Goal: Task Accomplishment & Management: Use online tool/utility

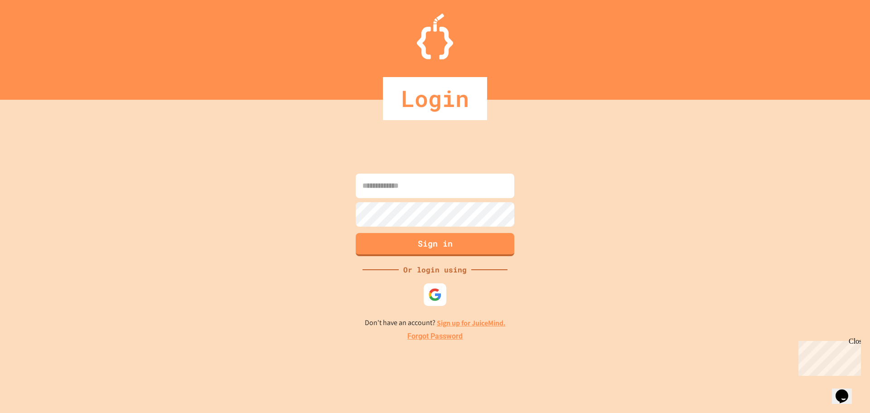
click at [372, 192] on input at bounding box center [435, 186] width 159 height 24
type input "**********"
click at [406, 246] on button "Sign in" at bounding box center [435, 244] width 162 height 24
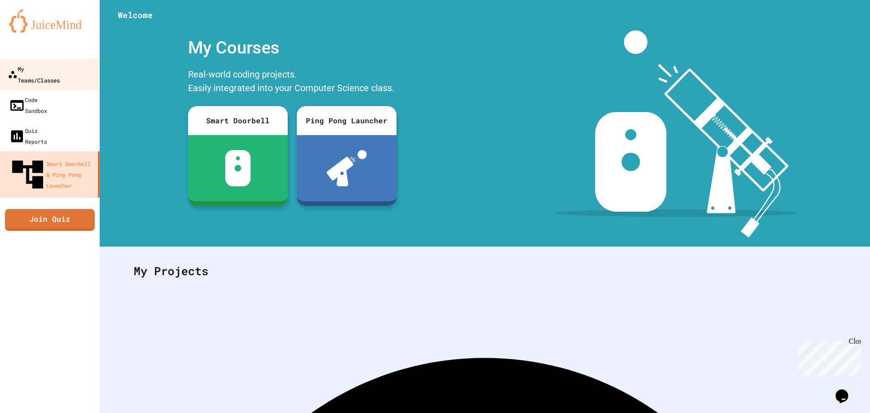
click at [32, 71] on div "My Teams/Classes" at bounding box center [34, 74] width 52 height 22
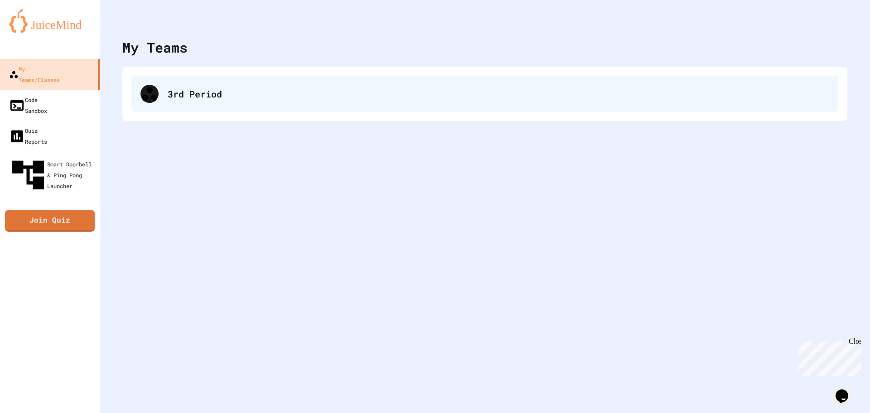
click at [173, 98] on div "3rd Period" at bounding box center [499, 94] width 662 height 14
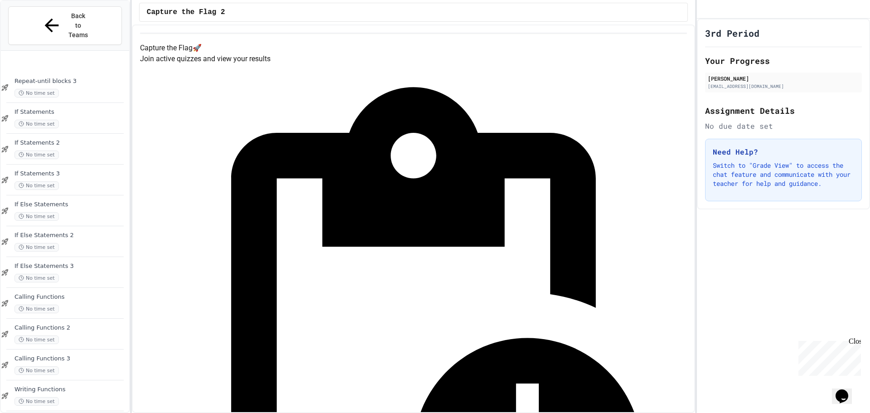
scroll to position [532, 0]
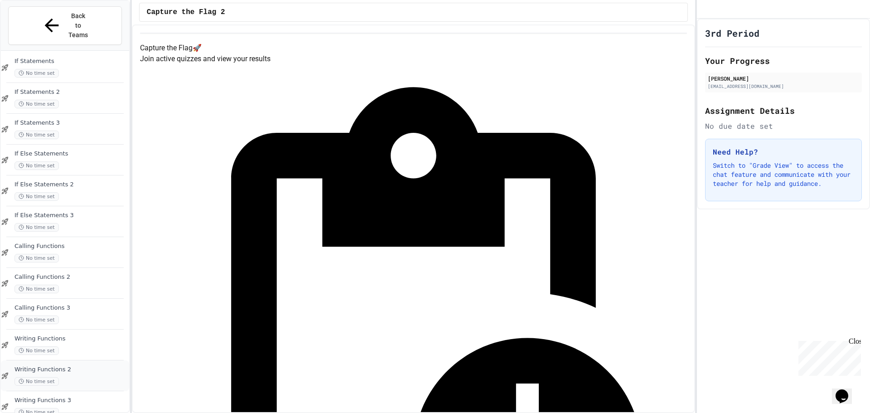
click at [46, 366] on div "Writing Functions 2 No time set" at bounding box center [71, 376] width 113 height 20
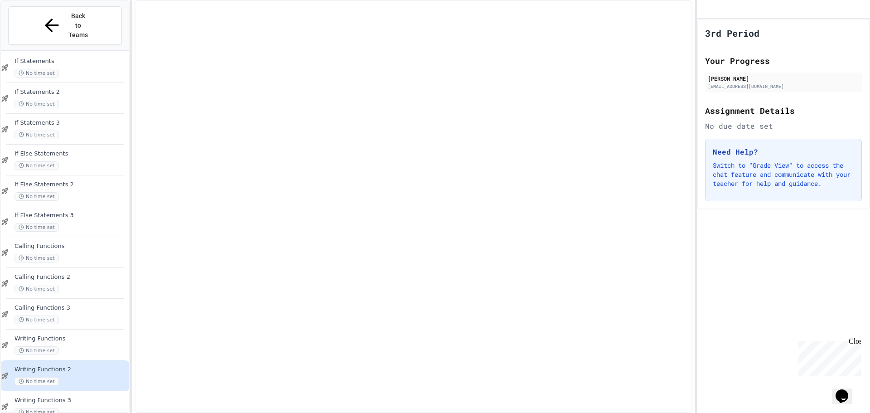
scroll to position [521, 0]
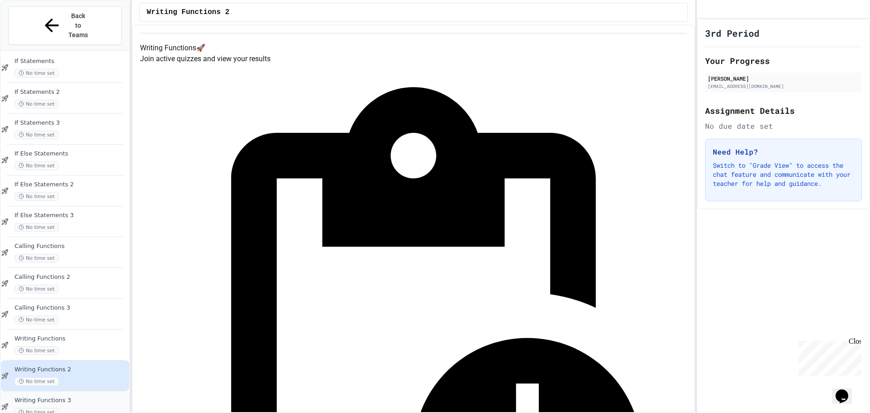
click at [67, 397] on span "Writing Functions 3" at bounding box center [71, 401] width 113 height 8
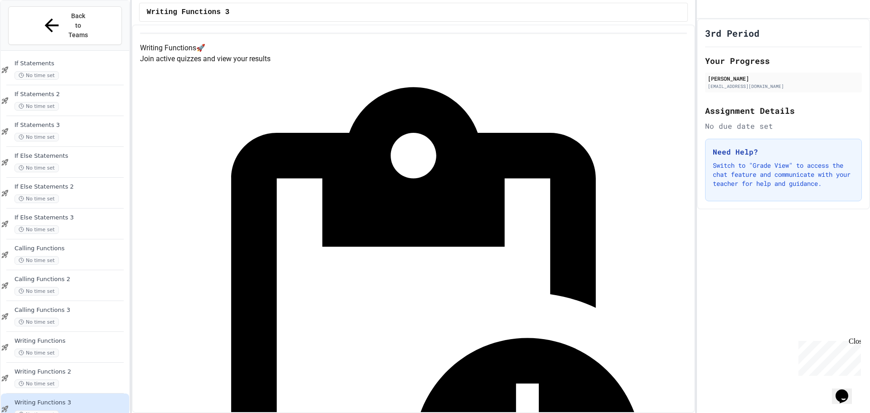
scroll to position [532, 0]
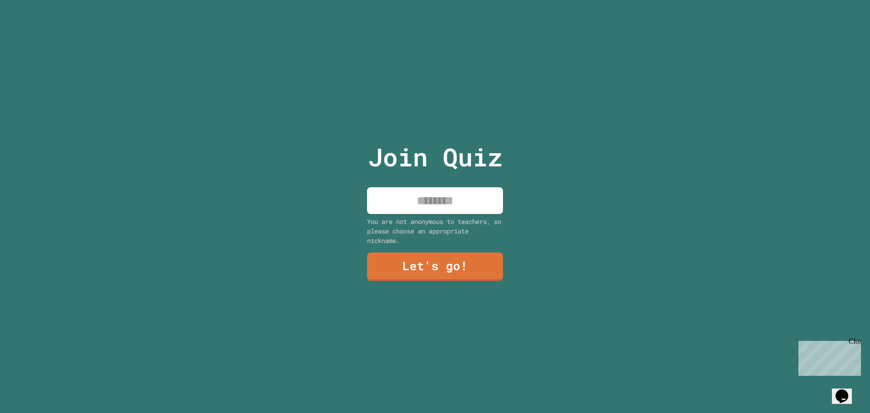
click at [420, 193] on input at bounding box center [435, 200] width 136 height 27
type input "*******"
click at [445, 264] on link "Let's go!" at bounding box center [434, 266] width 133 height 30
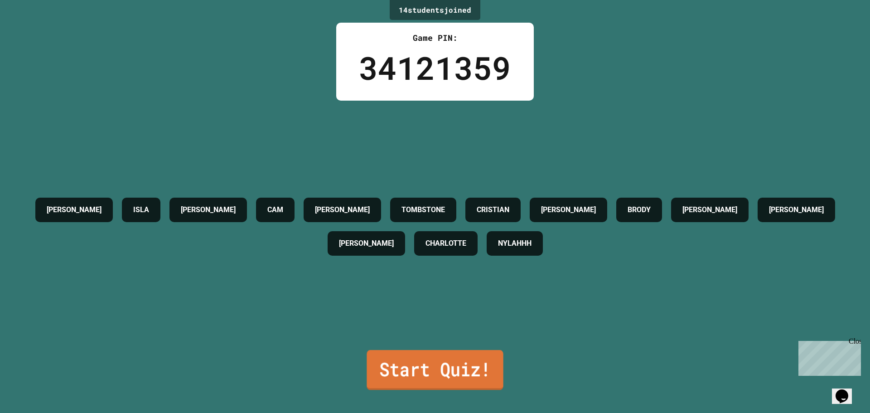
click at [407, 350] on link "Start Quiz!" at bounding box center [435, 370] width 136 height 40
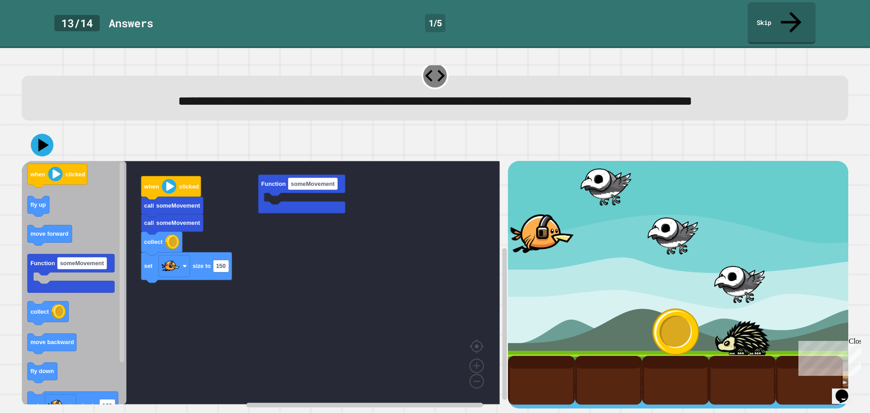
scroll to position [23, 0]
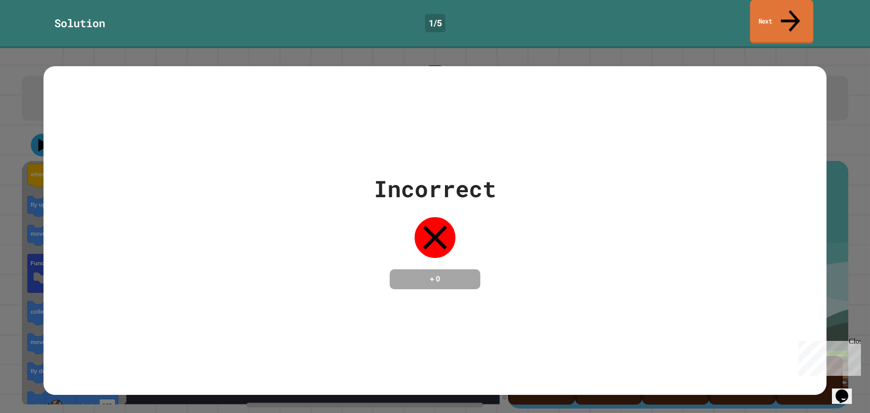
click at [775, 9] on link "Next" at bounding box center [781, 22] width 63 height 44
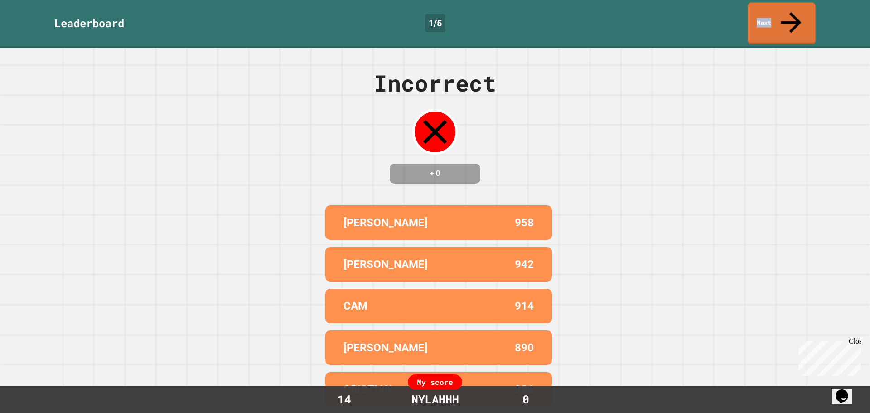
click at [775, 9] on link "Next" at bounding box center [782, 24] width 68 height 42
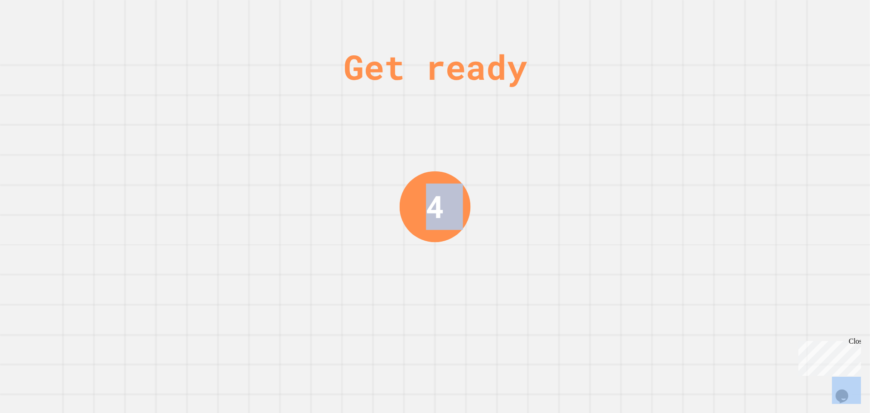
click at [775, 9] on div "Get ready 4" at bounding box center [435, 206] width 870 height 413
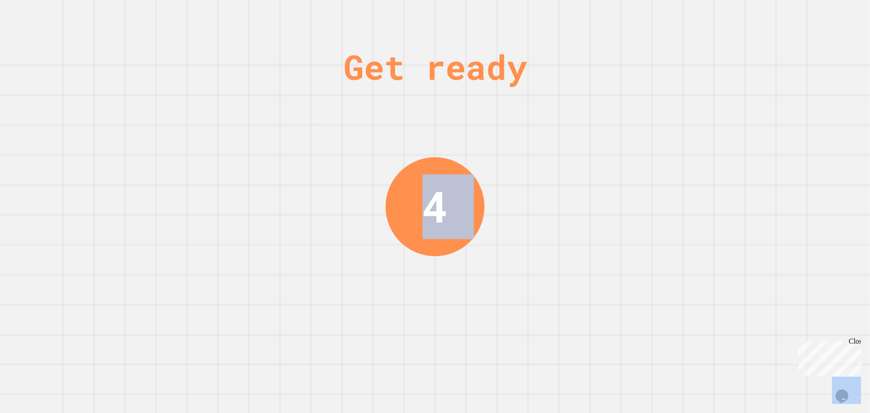
click at [775, 9] on div "Get ready 4" at bounding box center [435, 206] width 870 height 413
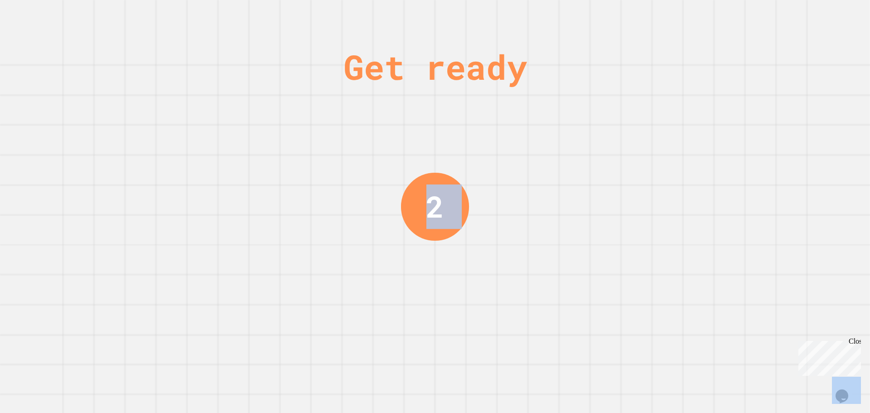
click at [794, 29] on div "Get ready 2" at bounding box center [435, 206] width 870 height 413
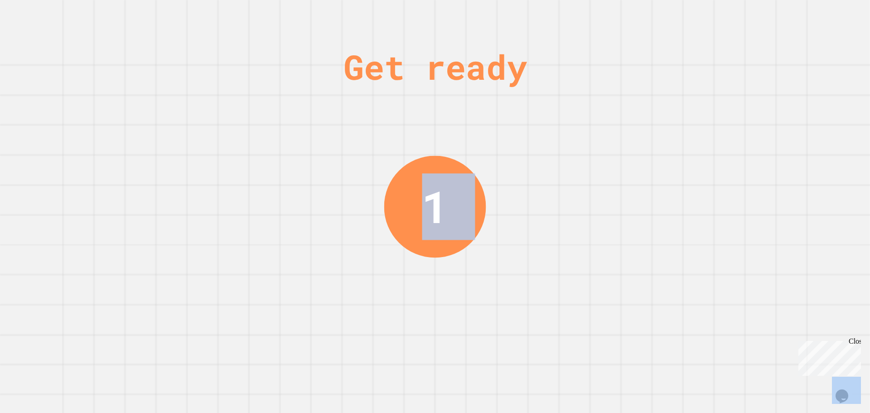
click at [725, 20] on div "Get ready 1" at bounding box center [435, 206] width 870 height 413
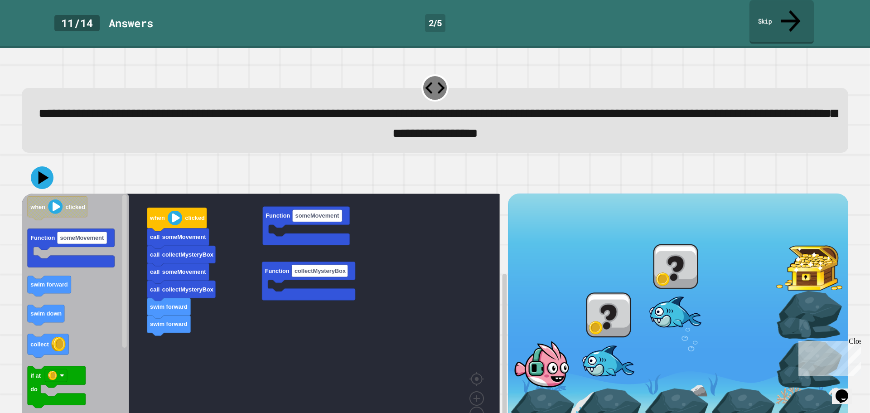
click at [757, 15] on link "Skip" at bounding box center [782, 22] width 64 height 44
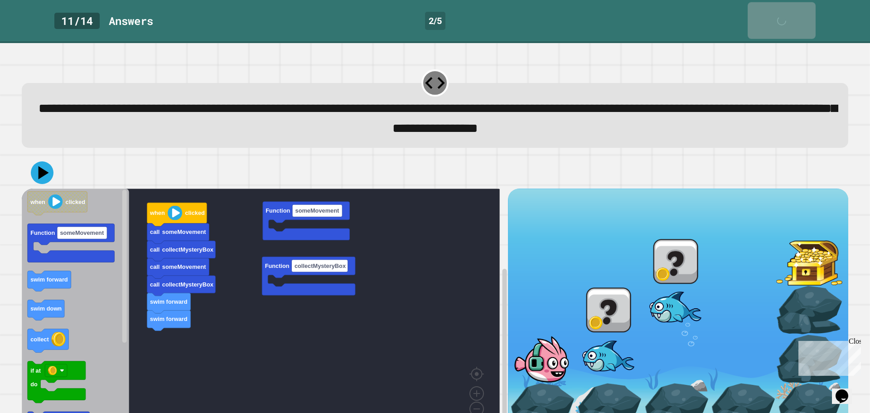
click at [757, 15] on link "Skip" at bounding box center [782, 20] width 68 height 37
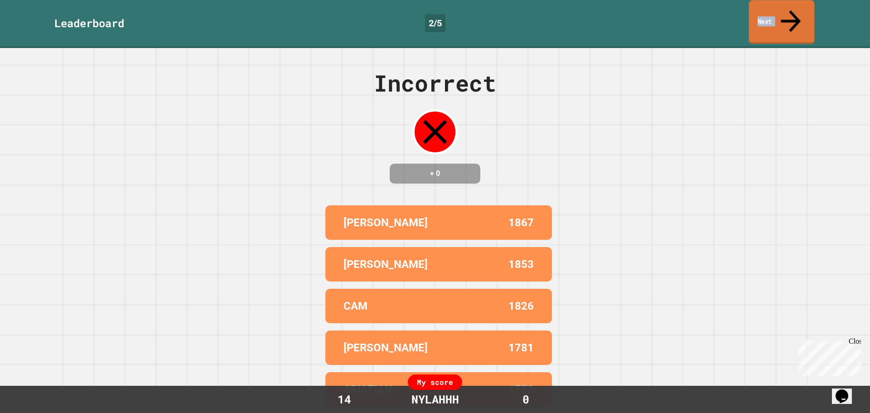
click at [757, 15] on link "Next" at bounding box center [782, 22] width 66 height 44
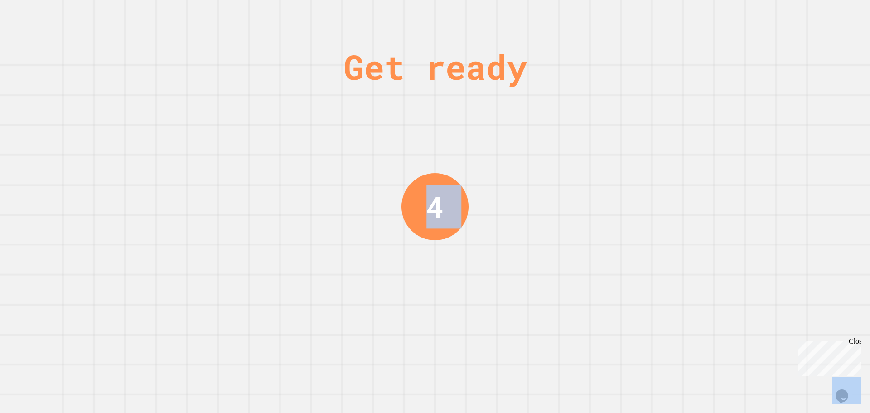
click at [757, 15] on div "Get ready 4" at bounding box center [435, 206] width 870 height 413
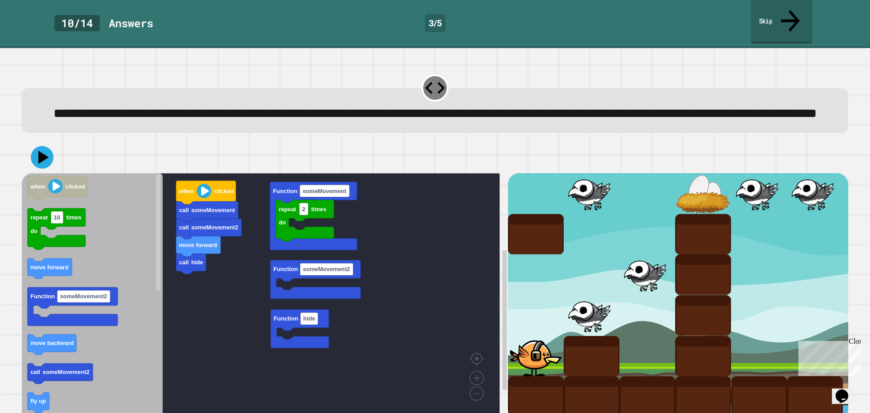
click at [784, 12] on link "Skip" at bounding box center [782, 22] width 62 height 44
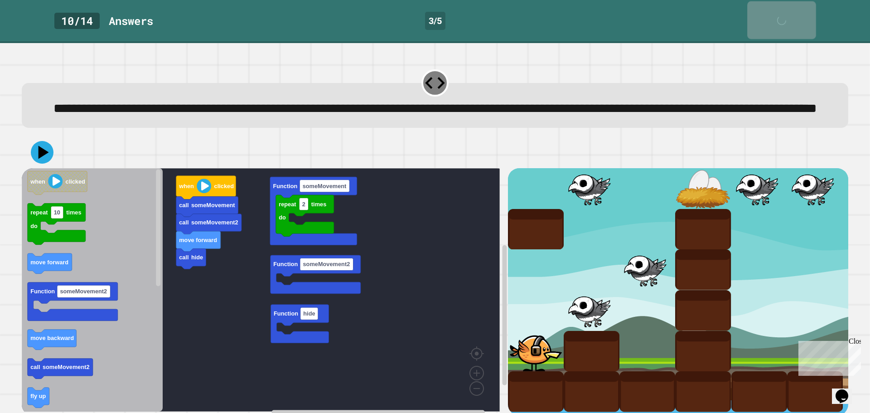
click at [784, 12] on div "Skip" at bounding box center [781, 20] width 23 height 29
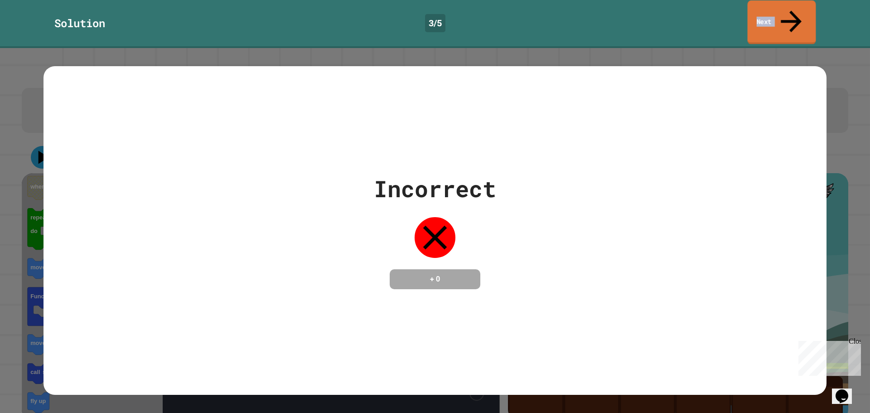
click at [784, 12] on link "Next" at bounding box center [782, 22] width 68 height 44
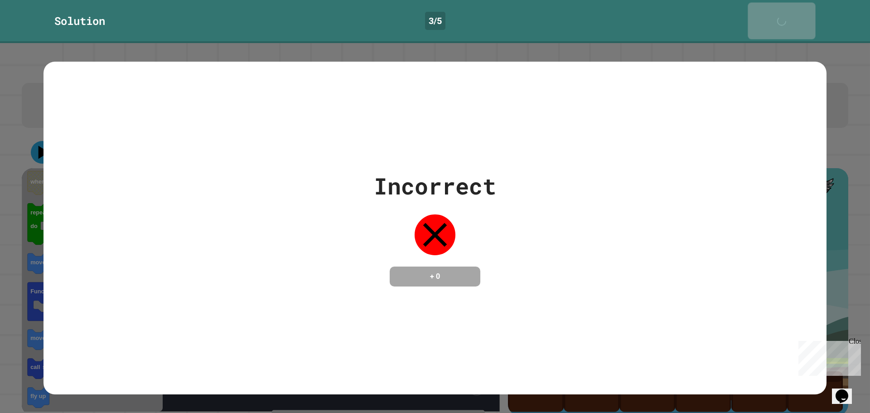
click at [783, 12] on div "Next" at bounding box center [781, 21] width 23 height 28
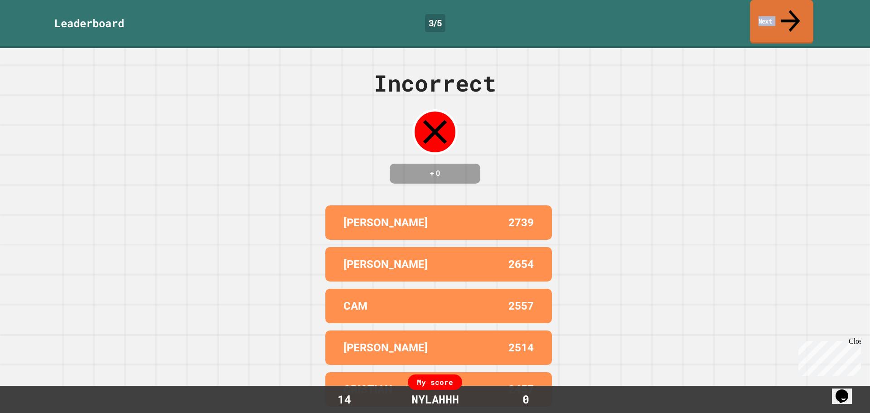
click at [783, 12] on link "Next" at bounding box center [781, 22] width 63 height 44
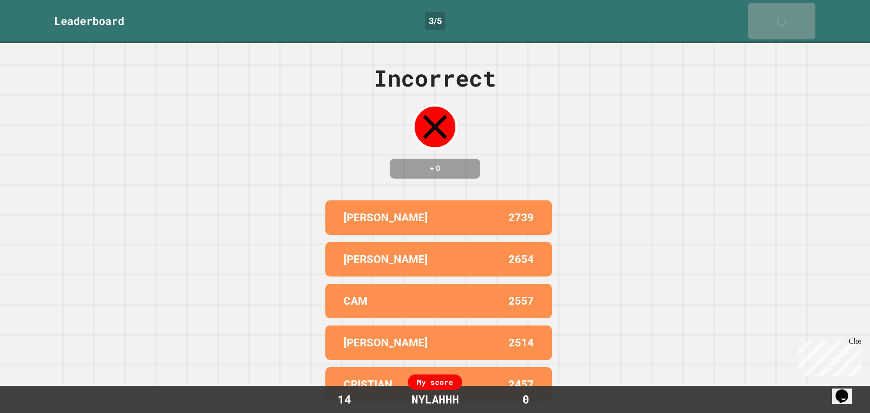
click at [783, 16] on div "Next" at bounding box center [781, 21] width 22 height 28
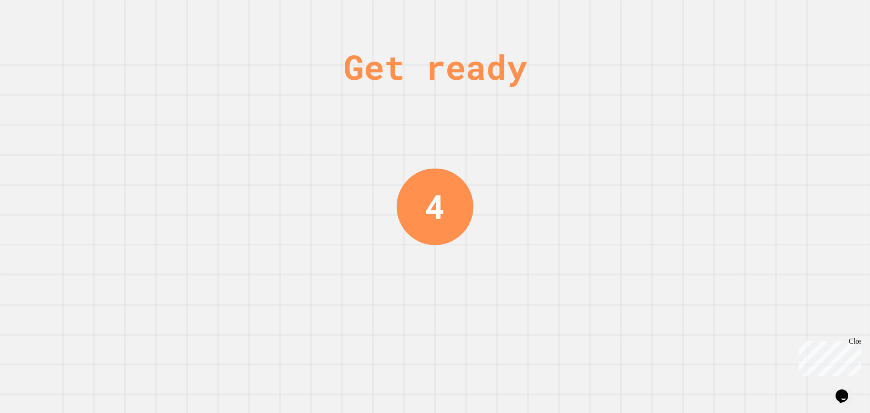
click at [783, 17] on div "Get ready 4" at bounding box center [435, 206] width 870 height 413
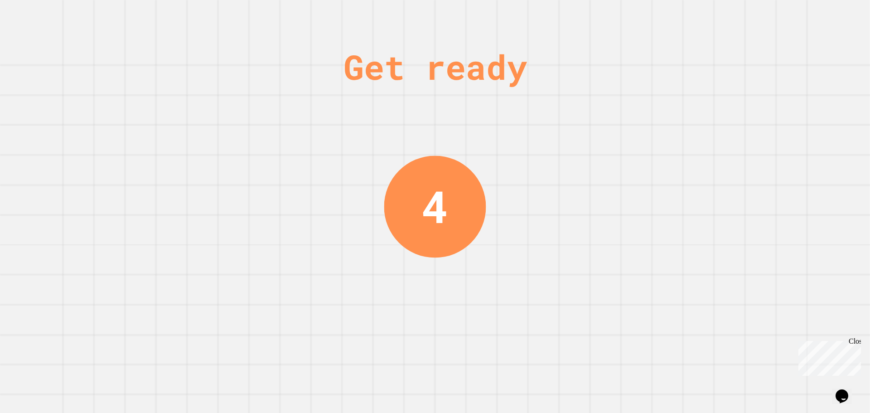
click at [785, 19] on div "Get ready 4" at bounding box center [435, 206] width 870 height 413
click at [785, 19] on div "Get ready 3" at bounding box center [435, 206] width 870 height 413
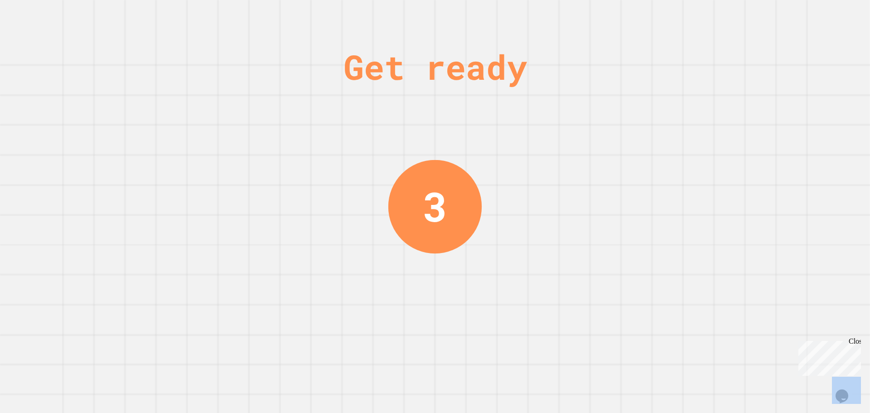
click at [785, 19] on div "Get ready 3" at bounding box center [435, 206] width 870 height 413
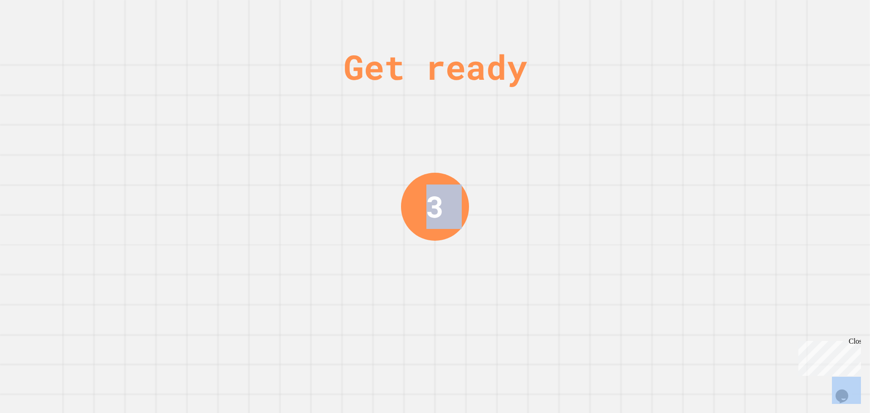
click at [785, 19] on div "Get ready 3" at bounding box center [435, 206] width 870 height 413
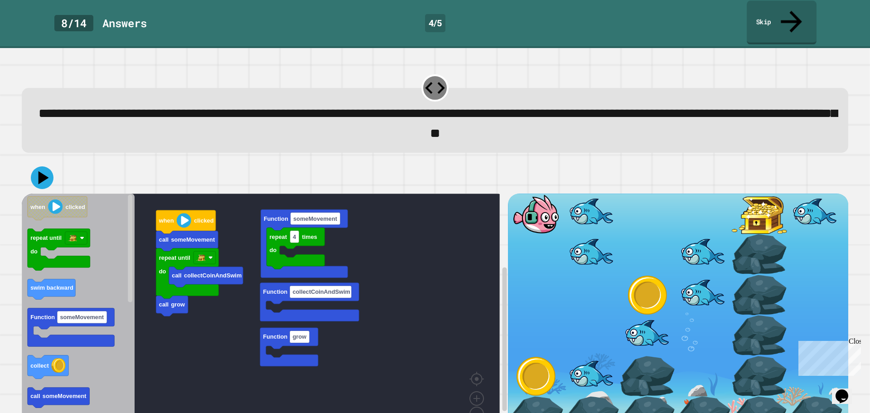
click at [798, 15] on link "Skip" at bounding box center [782, 22] width 70 height 44
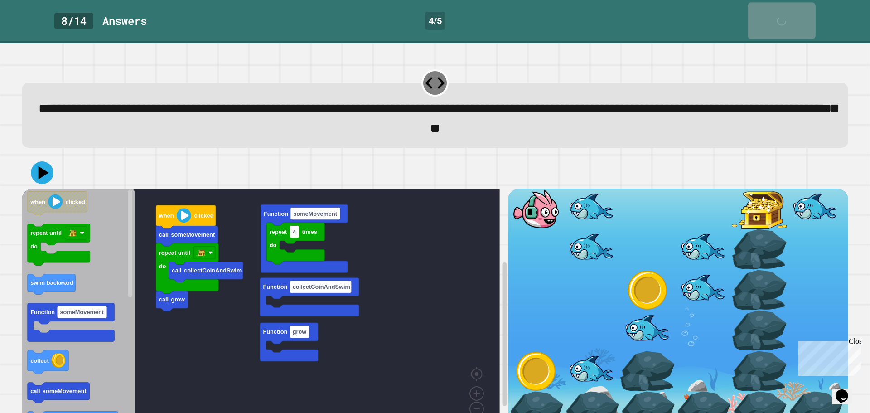
click at [798, 15] on link "Skip" at bounding box center [782, 20] width 68 height 37
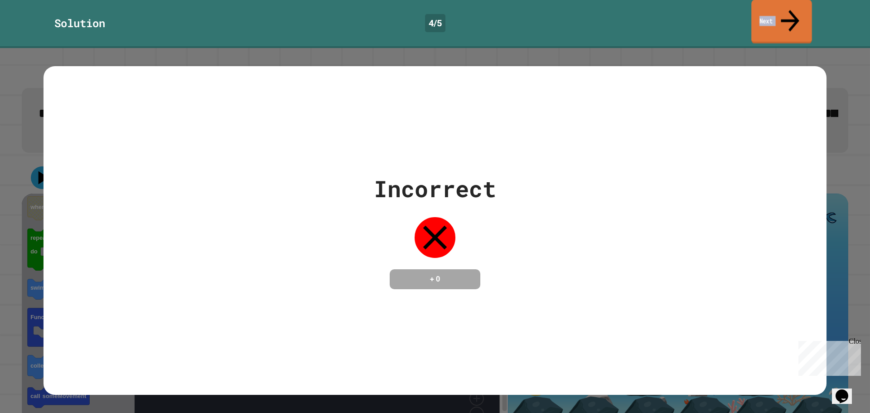
click at [798, 15] on link "Next" at bounding box center [781, 22] width 61 height 44
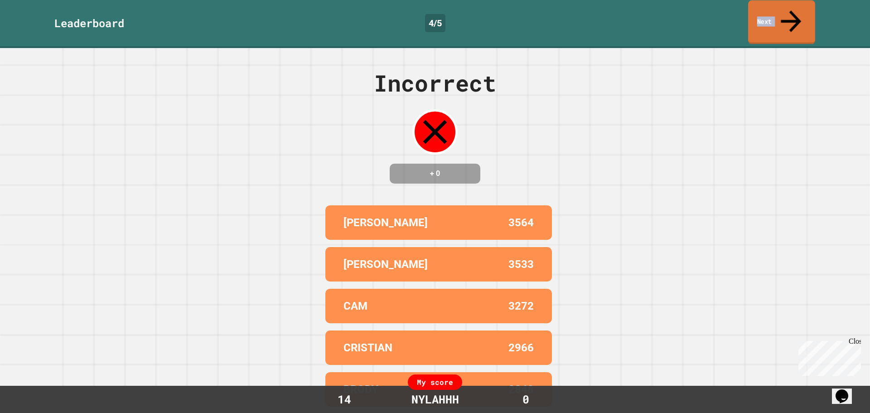
click at [798, 15] on link "Next" at bounding box center [781, 22] width 67 height 44
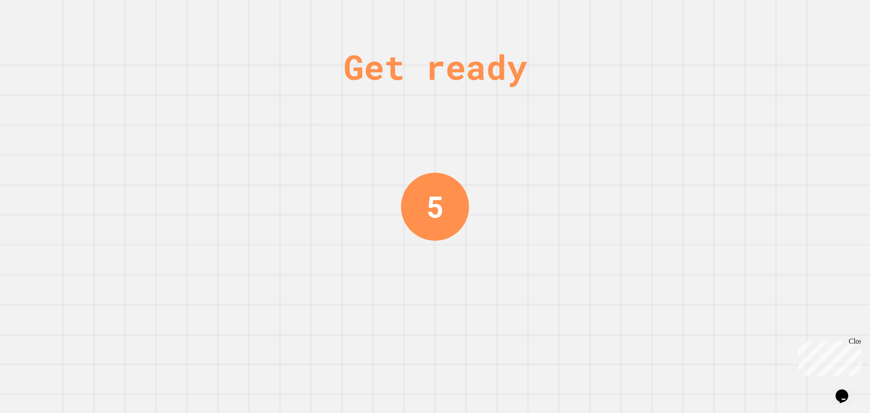
click at [798, 15] on div "Get ready 5" at bounding box center [435, 206] width 870 height 413
click at [793, 15] on div "Get ready 5" at bounding box center [435, 206] width 870 height 413
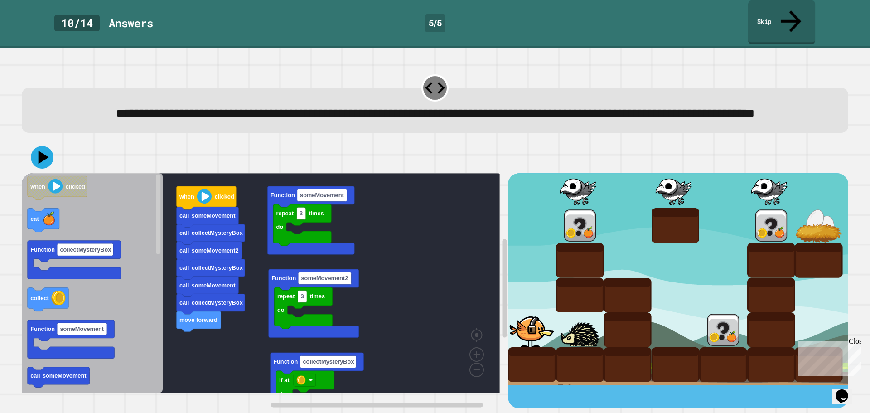
click at [792, 15] on link "Skip" at bounding box center [781, 22] width 67 height 44
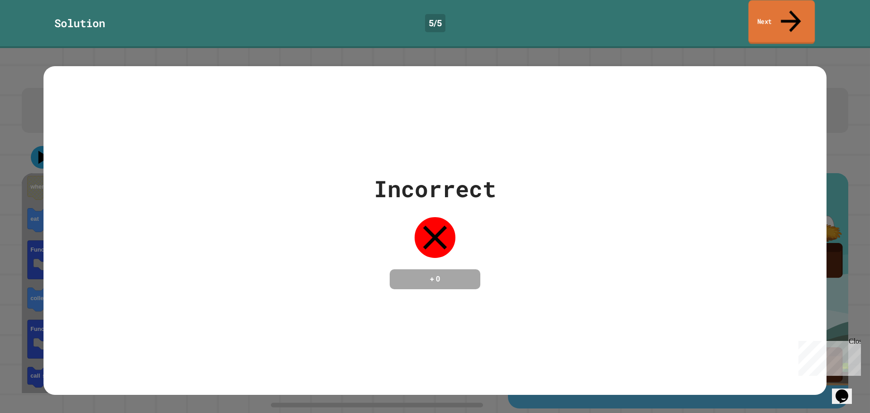
click at [790, 16] on link "Next" at bounding box center [782, 22] width 67 height 44
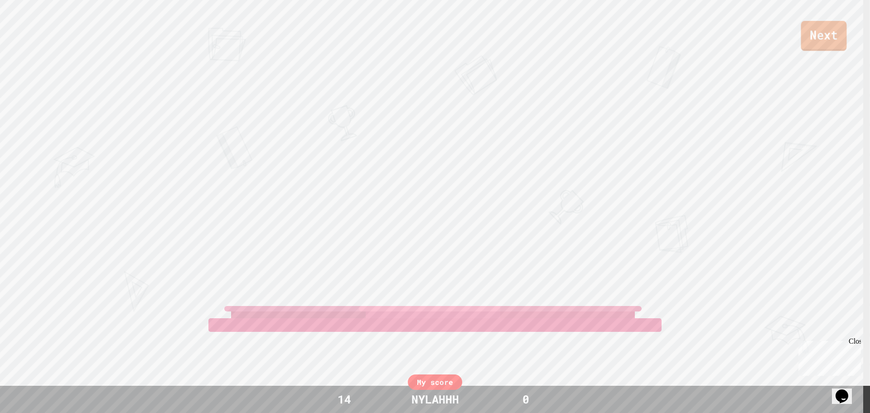
click at [822, 35] on link "Next" at bounding box center [824, 36] width 46 height 30
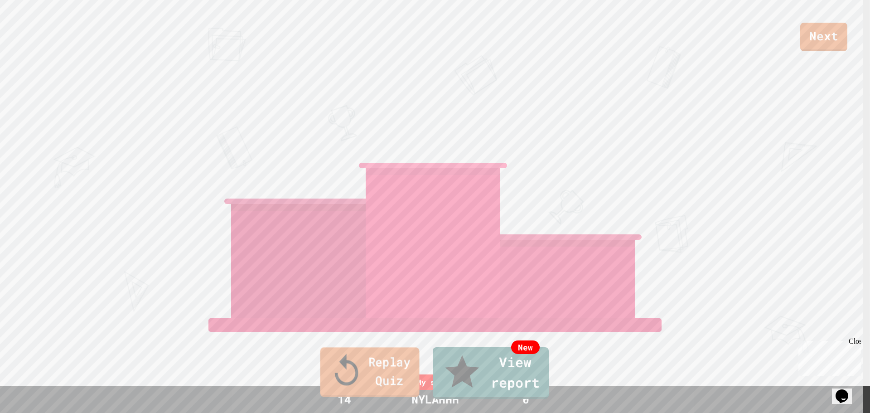
click at [367, 387] on link "Replay Quiz" at bounding box center [369, 371] width 99 height 49
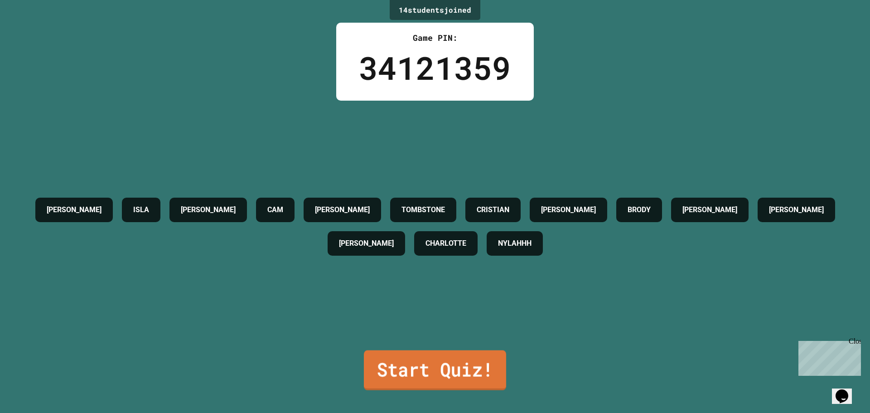
click at [403, 350] on link "Start Quiz!" at bounding box center [435, 370] width 142 height 40
